Goal: Find specific fact: Find specific fact

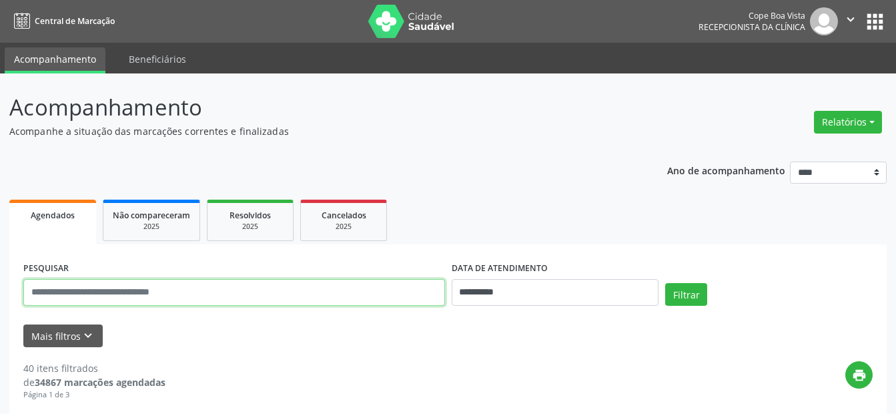
click at [134, 287] on input "text" at bounding box center [234, 292] width 422 height 27
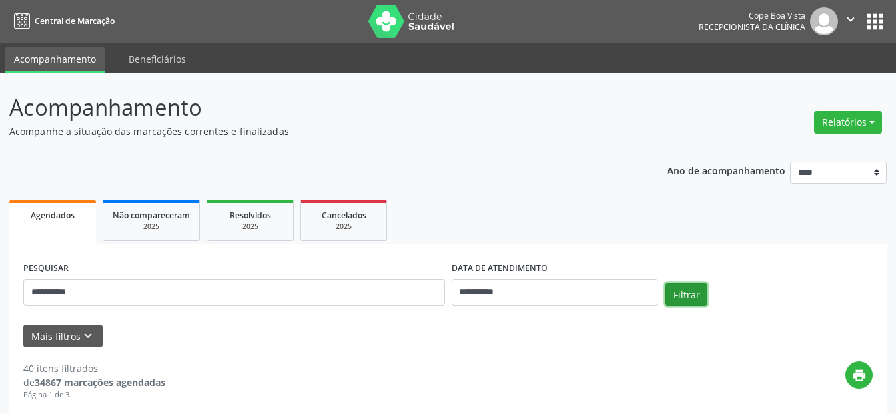
click at [674, 291] on button "Filtrar" at bounding box center [686, 294] width 42 height 23
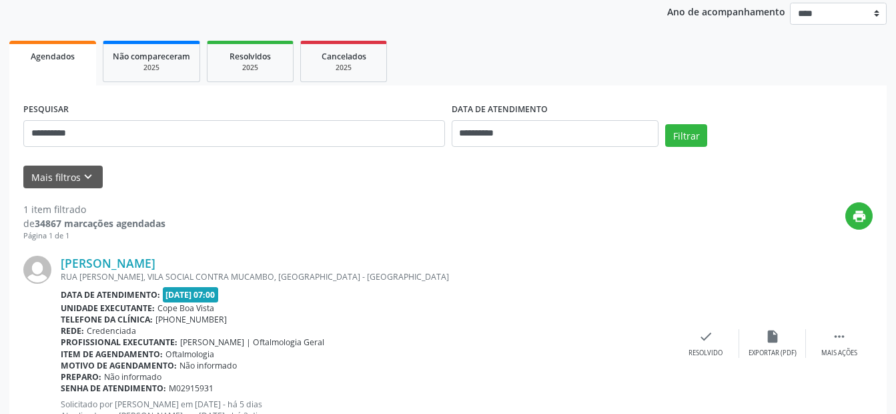
scroll to position [214, 0]
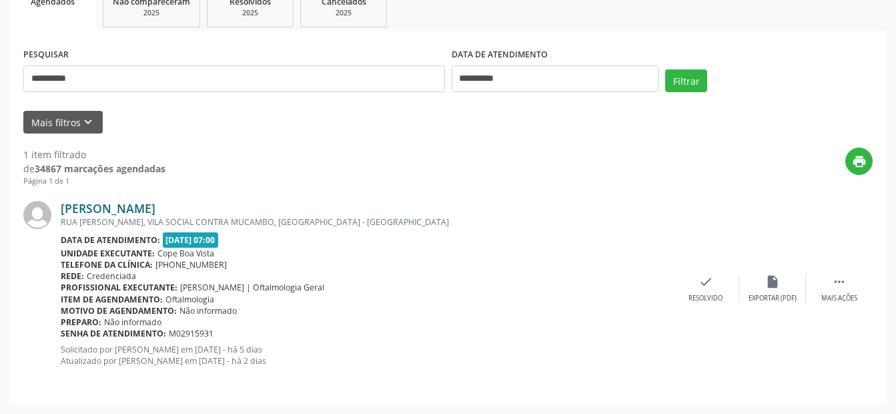
click at [155, 210] on link "[PERSON_NAME]" at bounding box center [108, 208] width 95 height 15
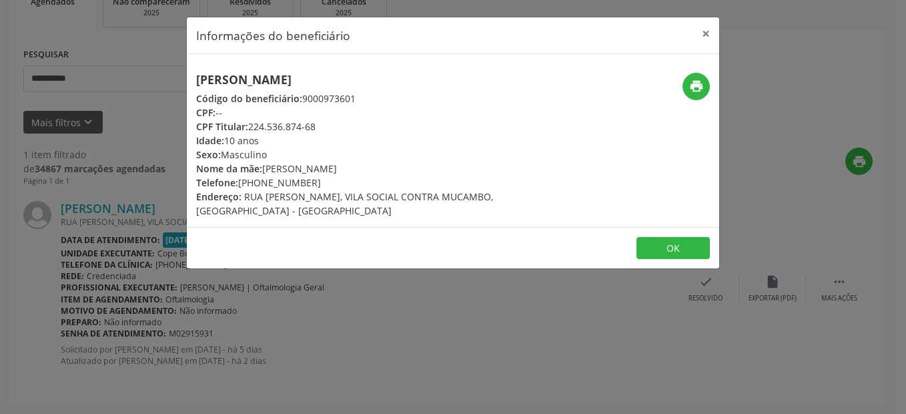
click at [219, 75] on h5 "[PERSON_NAME]" at bounding box center [364, 80] width 336 height 14
copy div "[PERSON_NAME]"
drag, startPoint x: 259, startPoint y: 182, endPoint x: 308, endPoint y: 182, distance: 48.7
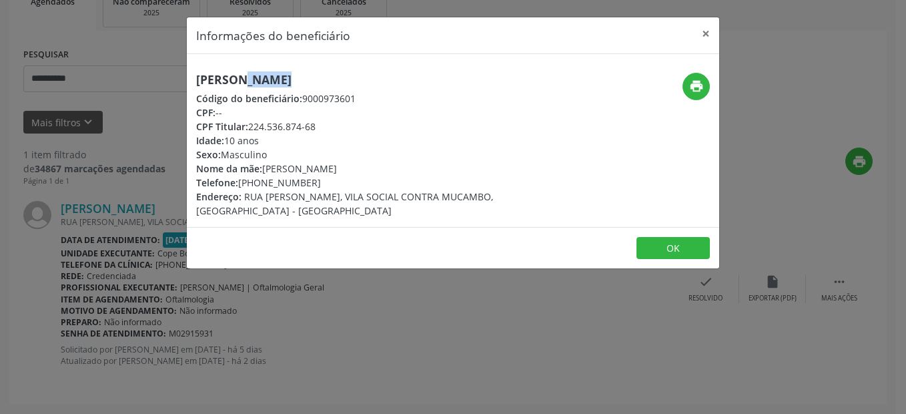
click at [308, 182] on div "Telefone: [PHONE_NUMBER]" at bounding box center [364, 183] width 336 height 14
copy div "98506-8451"
drag, startPoint x: 264, startPoint y: 167, endPoint x: 400, endPoint y: 168, distance: 135.5
click at [400, 168] on div "Nome da mãe: [PERSON_NAME]" at bounding box center [364, 168] width 336 height 14
copy div "[PERSON_NAME]"
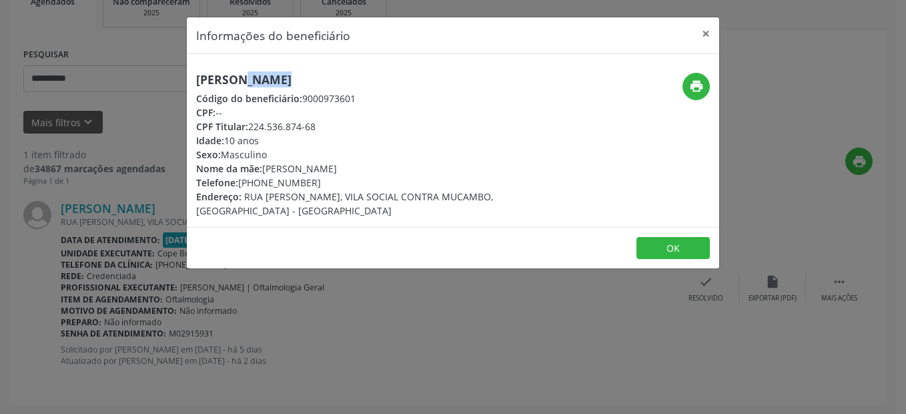
drag, startPoint x: 251, startPoint y: 127, endPoint x: 315, endPoint y: 125, distance: 64.1
click at [315, 125] on div "CPF Titular: 224.536.874-68" at bounding box center [364, 126] width 336 height 14
click at [708, 33] on button "×" at bounding box center [706, 33] width 27 height 33
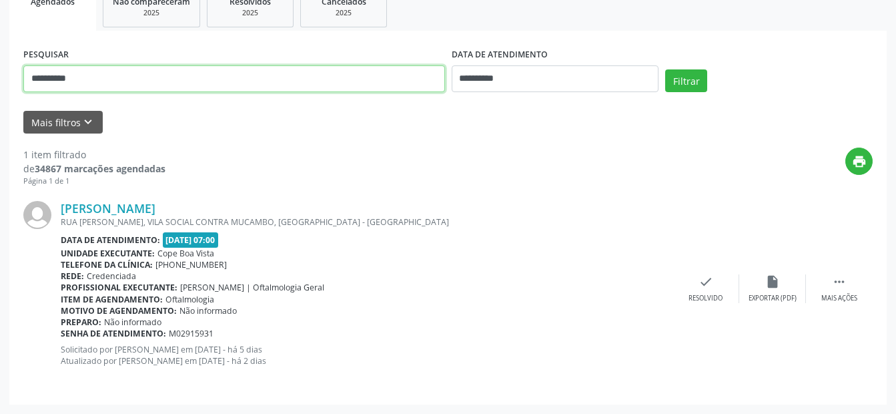
click at [149, 73] on input "**********" at bounding box center [234, 78] width 422 height 27
click at [152, 73] on input "**********" at bounding box center [234, 78] width 422 height 27
click at [153, 73] on input "**********" at bounding box center [234, 78] width 422 height 27
click at [155, 73] on input "**********" at bounding box center [234, 78] width 422 height 27
type input "*"
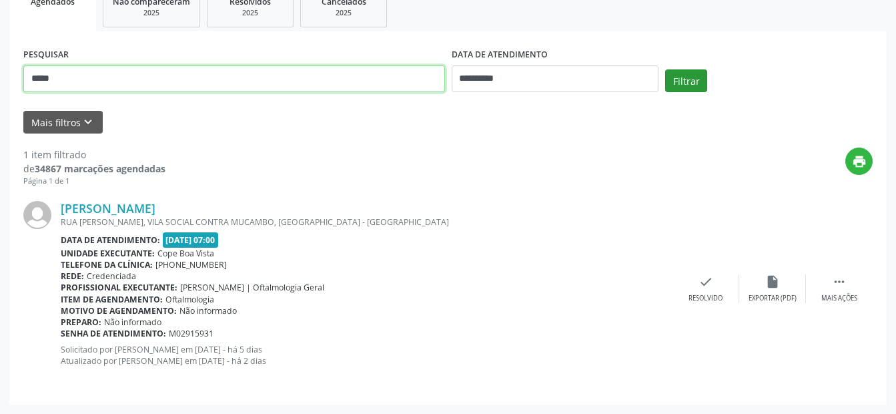
type input "****"
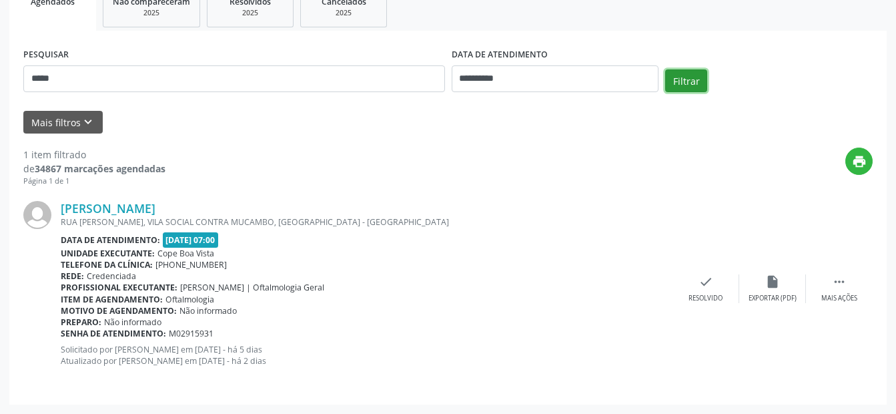
click at [699, 81] on button "Filtrar" at bounding box center [686, 80] width 42 height 23
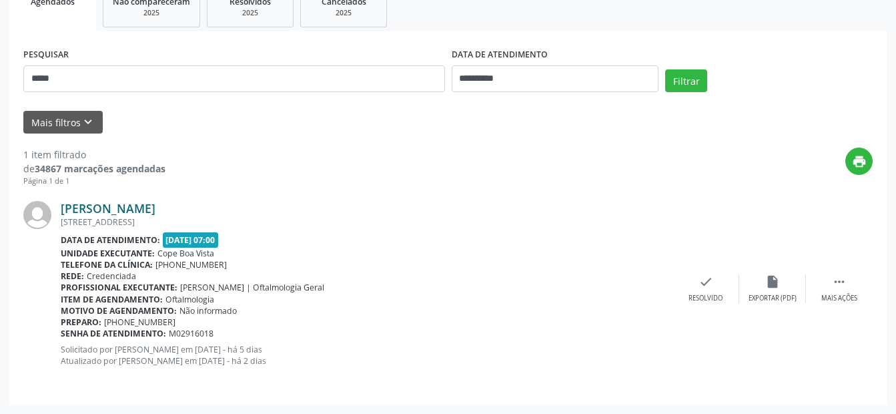
click at [121, 209] on link "[PERSON_NAME]" at bounding box center [108, 208] width 95 height 15
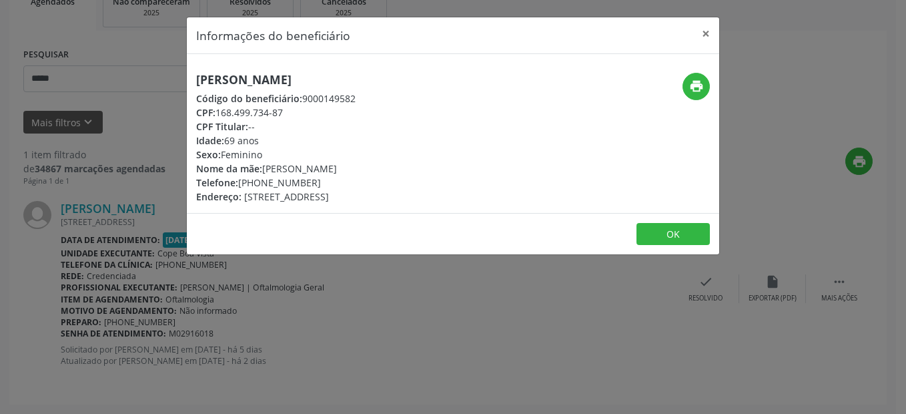
click at [269, 79] on h5 "[PERSON_NAME]" at bounding box center [275, 80] width 159 height 14
click at [268, 79] on h5 "[PERSON_NAME]" at bounding box center [275, 80] width 159 height 14
drag, startPoint x: 220, startPoint y: 109, endPoint x: 284, endPoint y: 109, distance: 64.1
click at [284, 109] on div "CPF: 168.499.734-87" at bounding box center [275, 112] width 159 height 14
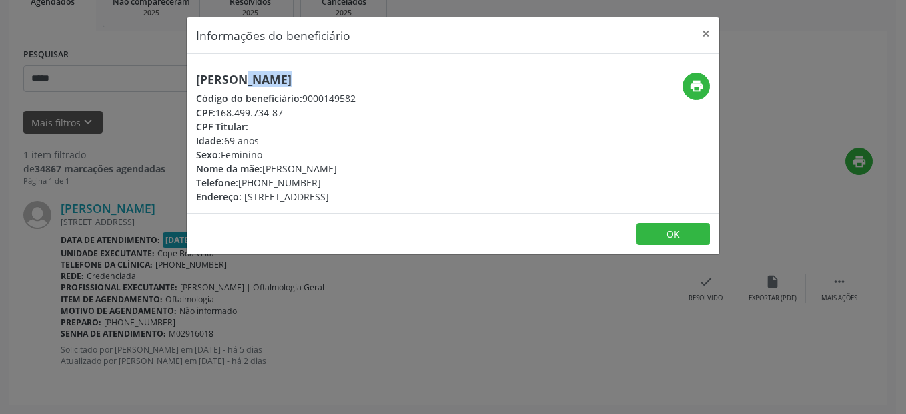
copy div "168.499.734-87"
